Goal: Information Seeking & Learning: Learn about a topic

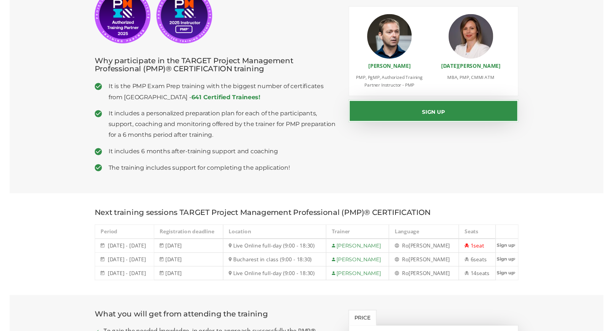
scroll to position [137, 0]
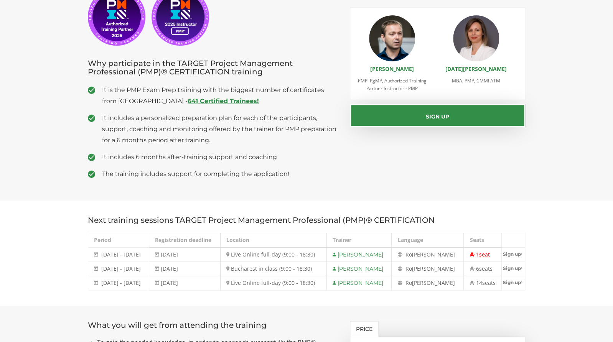
click at [187, 101] on strong "641 Certified Trainees!" at bounding box center [222, 100] width 71 height 7
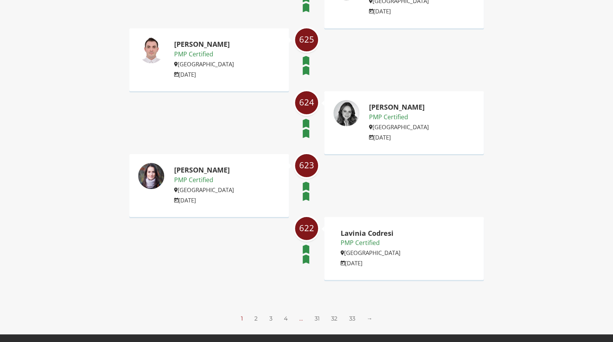
scroll to position [1136, 0]
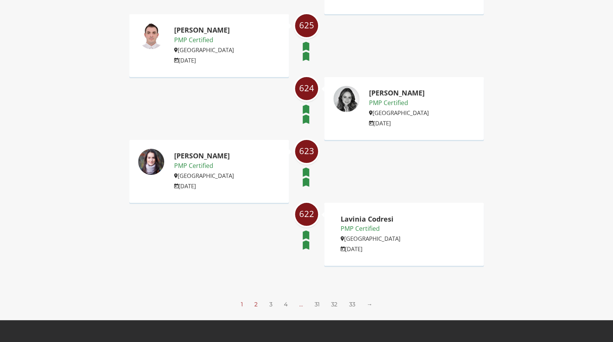
click at [256, 301] on link "2" at bounding box center [255, 304] width 3 height 7
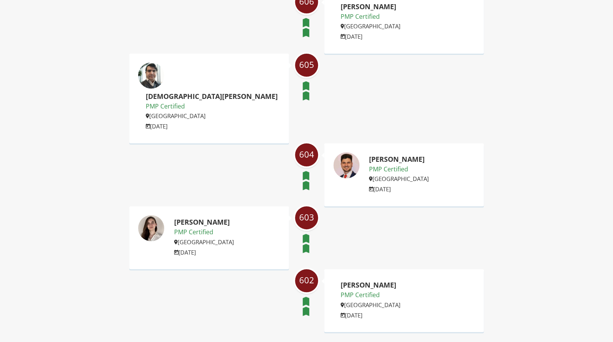
scroll to position [1186, 0]
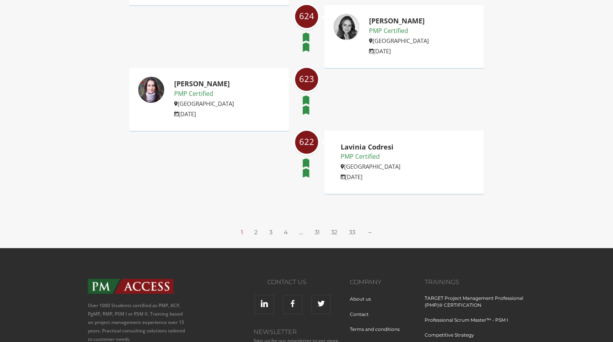
scroll to position [1209, 0]
click at [352, 228] on link "33" at bounding box center [352, 231] width 6 height 7
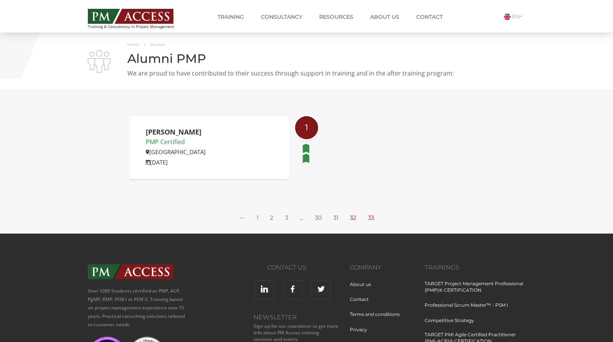
click at [355, 219] on link "32" at bounding box center [353, 217] width 7 height 7
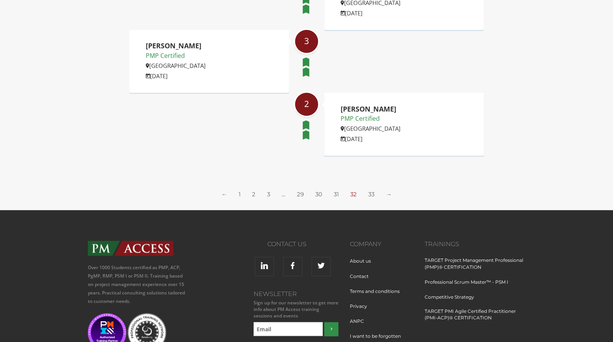
scroll to position [1220, 0]
